Goal: Information Seeking & Learning: Find specific fact

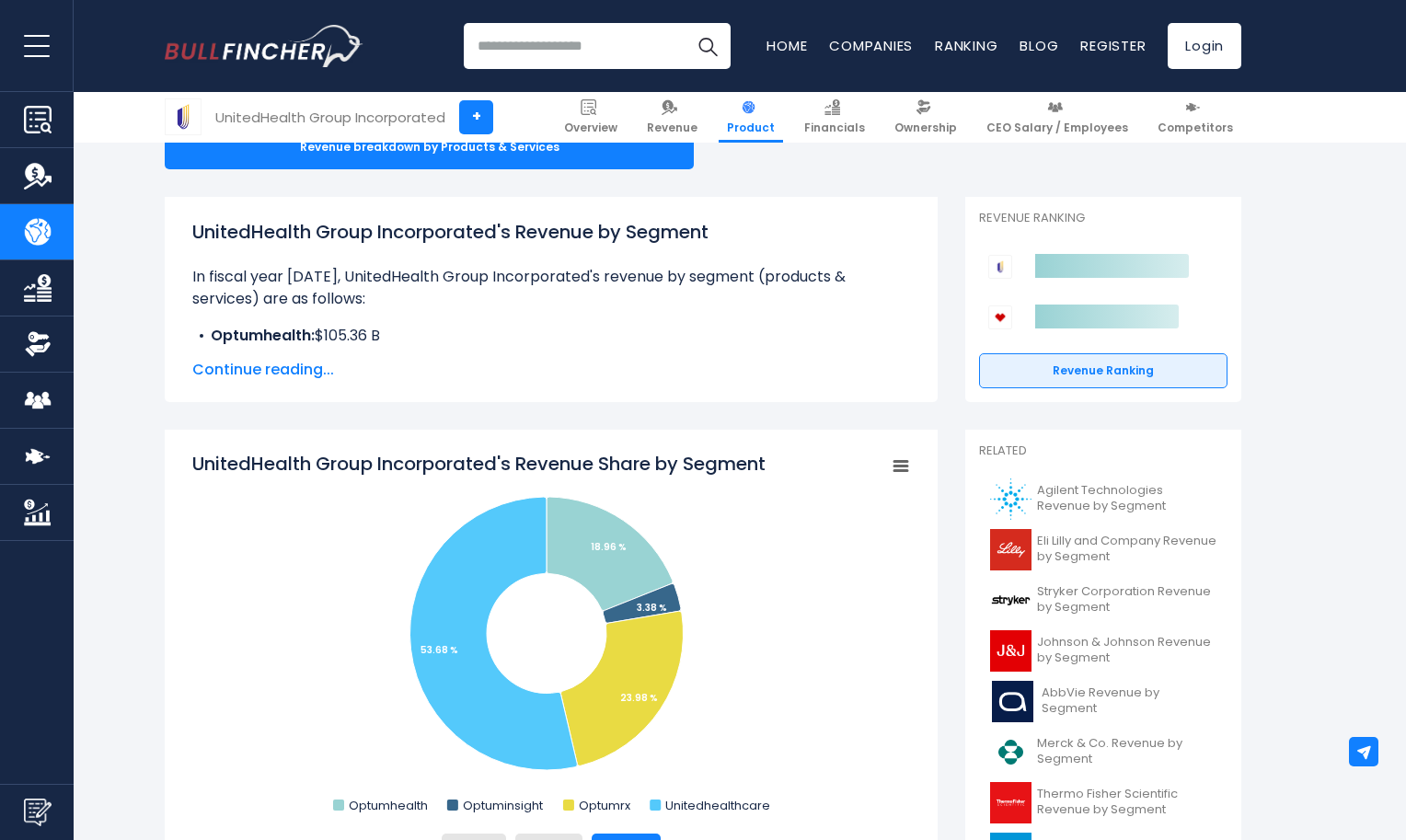
click at [257, 362] on span "Continue reading..." at bounding box center [551, 370] width 718 height 22
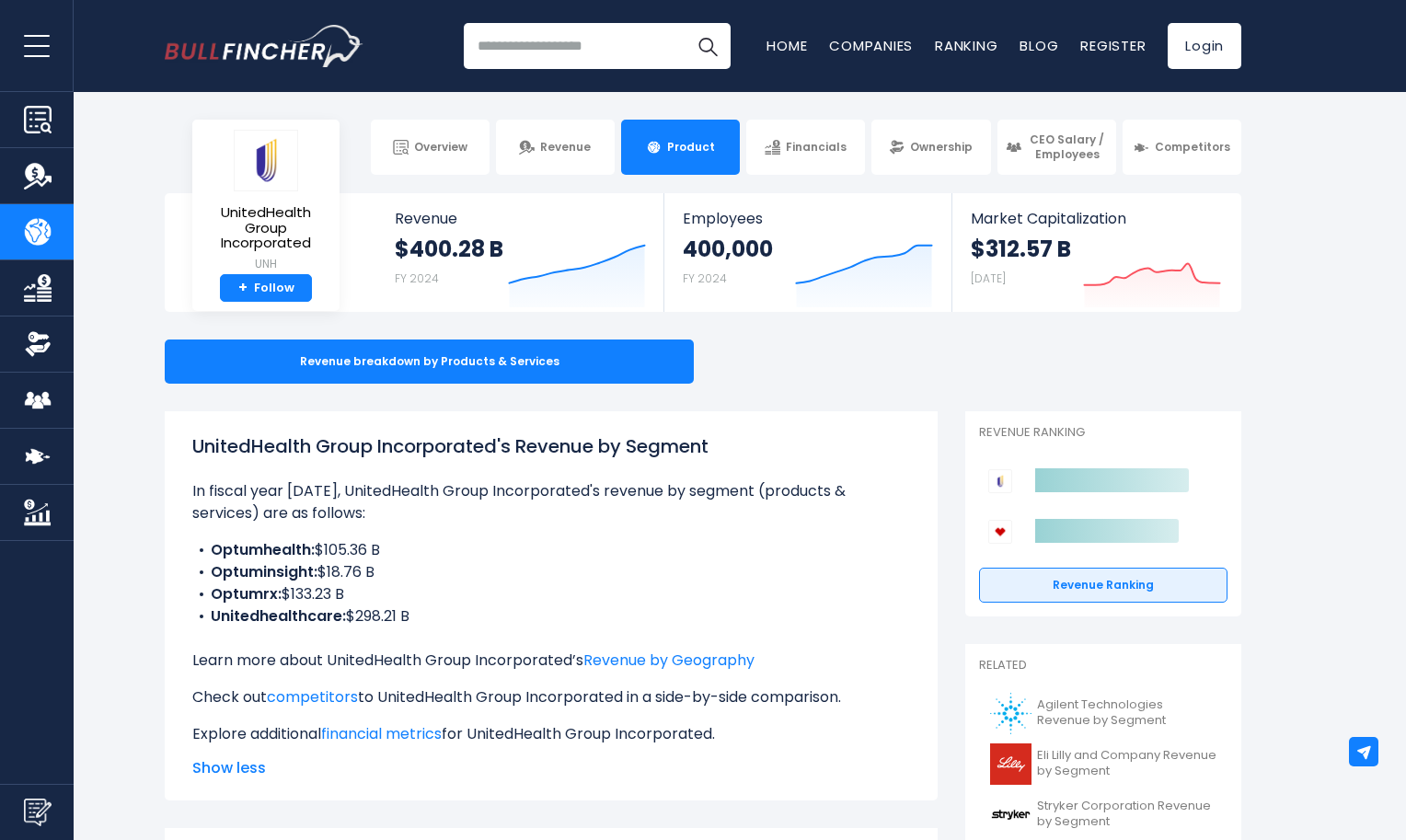
drag, startPoint x: 200, startPoint y: 443, endPoint x: 355, endPoint y: 441, distance: 155.0
click at [355, 441] on h1 "UnitedHealth Group Incorporated's Revenue by Segment" at bounding box center [551, 446] width 718 height 27
click at [191, 444] on div "UnitedHealth Group Incorporated's Revenue by Segment In fiscal year [DATE], Uni…" at bounding box center [551, 605] width 773 height 389
drag, startPoint x: 199, startPoint y: 441, endPoint x: 233, endPoint y: 441, distance: 34.0
click at [233, 441] on h1 "UnitedHealth Group Incorporated's Revenue by Segment" at bounding box center [551, 446] width 718 height 27
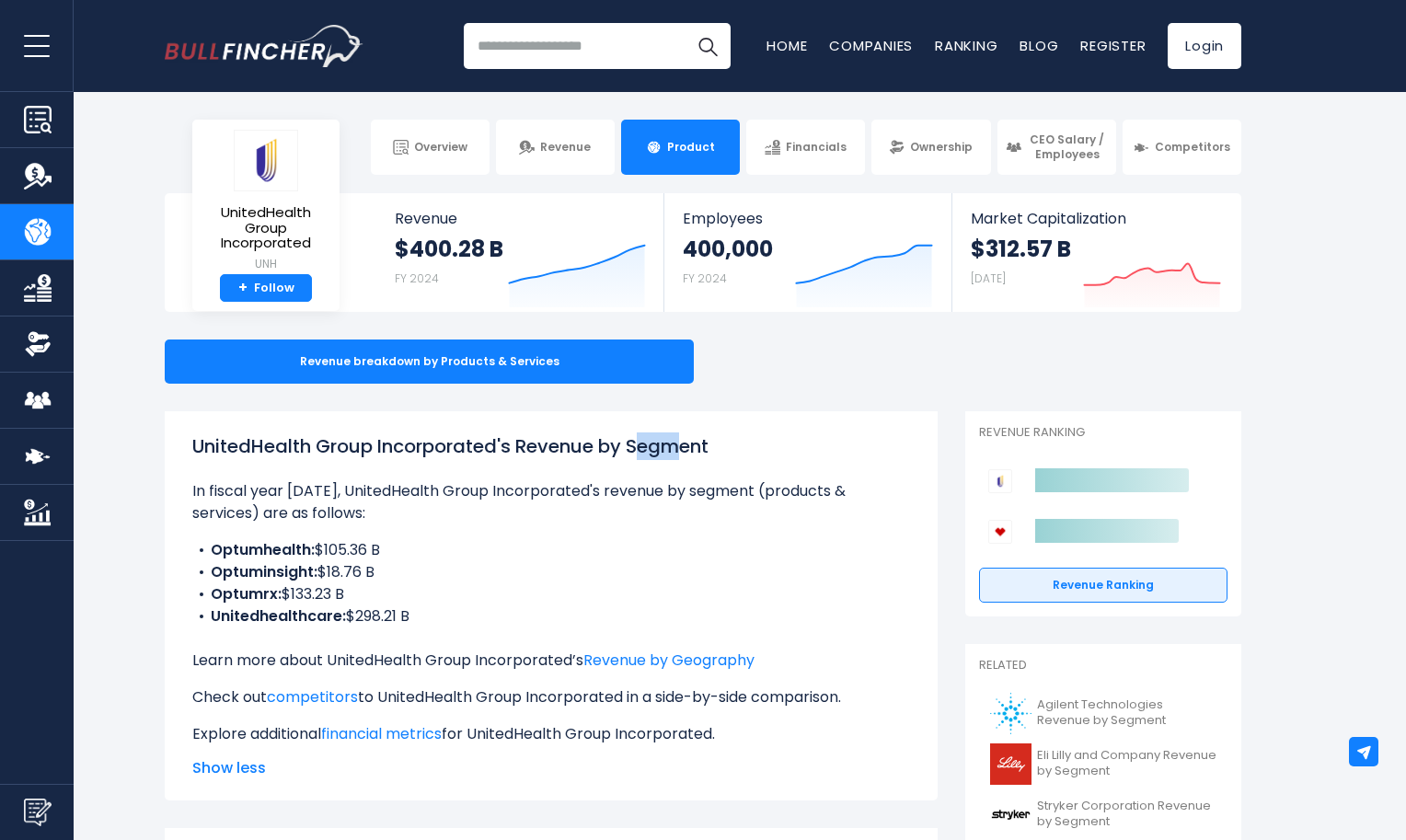
drag, startPoint x: 195, startPoint y: 443, endPoint x: 499, endPoint y: 444, distance: 304.0
click at [499, 444] on h1 "UnitedHealth Group Incorporated's Revenue by Segment" at bounding box center [551, 446] width 718 height 27
copy h1 "UnitedHealth Group Incorporated"
